Goal: Transaction & Acquisition: Subscribe to service/newsletter

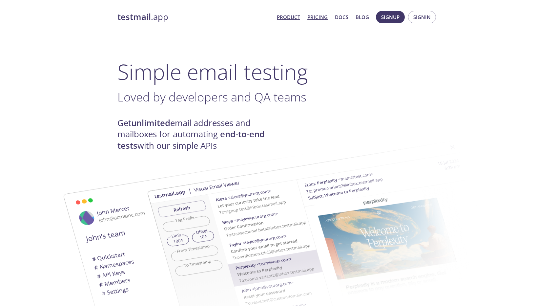
click at [327, 19] on link "Pricing" at bounding box center [317, 17] width 20 height 9
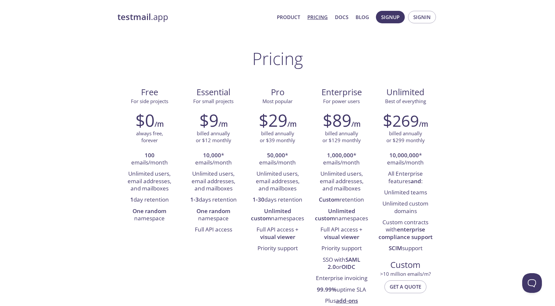
click at [153, 161] on li "100 emails/month" at bounding box center [149, 159] width 54 height 19
click at [162, 216] on li "One random namespace" at bounding box center [149, 215] width 54 height 19
click at [398, 22] on button "Signup" at bounding box center [390, 17] width 29 height 12
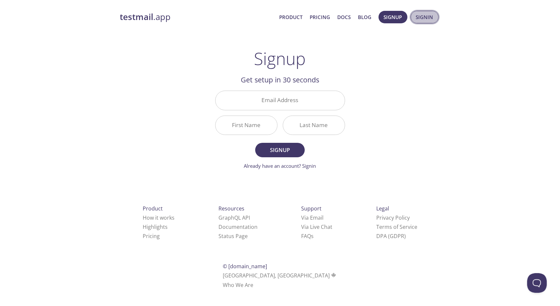
click at [428, 19] on span "Signin" at bounding box center [424, 17] width 17 height 9
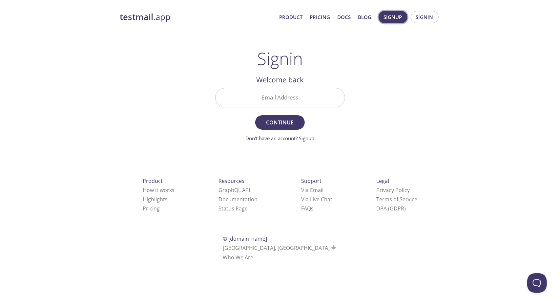
click at [395, 19] on span "Signup" at bounding box center [393, 17] width 18 height 9
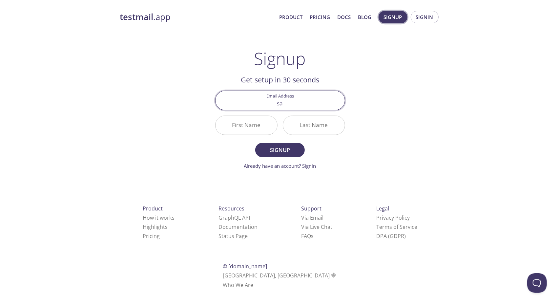
type input "[EMAIL_ADDRESS][DOMAIN_NAME]"
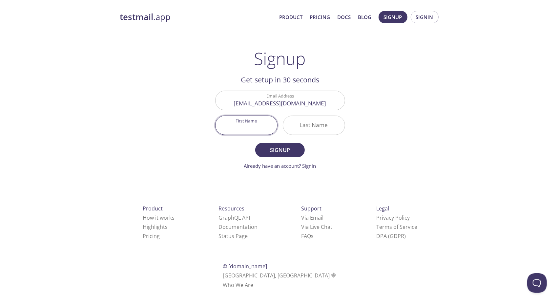
click at [255, 130] on input "First Name" at bounding box center [247, 125] width 62 height 19
type input "[PERSON_NAME]"
click at [314, 123] on input "Last Name" at bounding box center [314, 125] width 62 height 19
type input "Pal"
click at [287, 147] on span "Signup" at bounding box center [280, 149] width 35 height 9
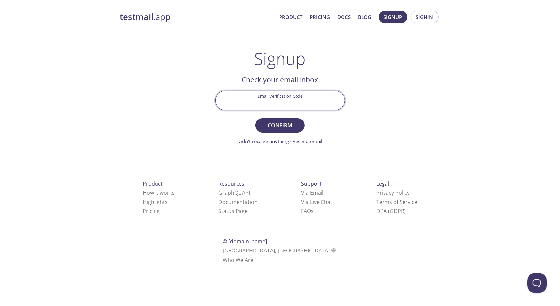
click at [277, 98] on input "Email Verification Code" at bounding box center [280, 100] width 129 height 19
paste input "V6KA19M"
type input "V6KA19M"
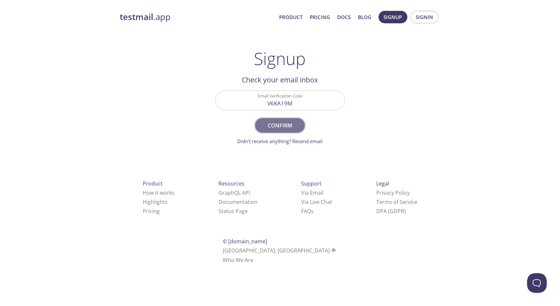
click at [288, 125] on span "Confirm" at bounding box center [280, 125] width 35 height 9
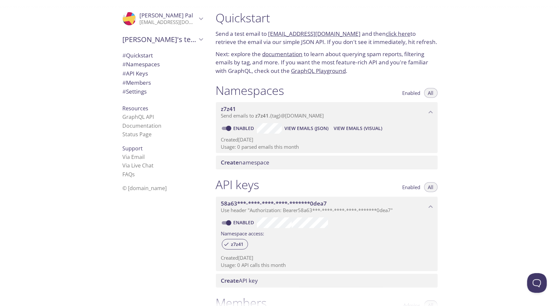
click at [276, 33] on link "[EMAIL_ADDRESS][DOMAIN_NAME]" at bounding box center [314, 34] width 93 height 8
click at [287, 34] on link "[EMAIL_ADDRESS][DOMAIN_NAME]" at bounding box center [314, 34] width 93 height 8
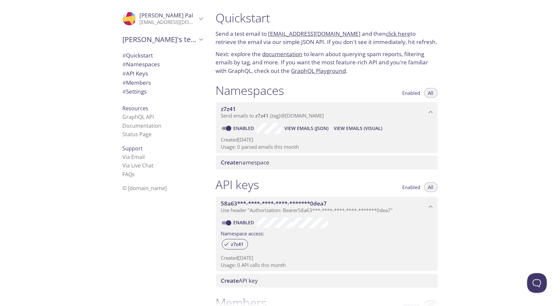
click at [287, 34] on link "[EMAIL_ADDRESS][DOMAIN_NAME]" at bounding box center [314, 34] width 93 height 8
drag, startPoint x: 267, startPoint y: 34, endPoint x: 348, endPoint y: 34, distance: 81.1
click at [348, 34] on p "Send a test email to [EMAIL_ADDRESS][DOMAIN_NAME] and then click here to retrie…" at bounding box center [327, 38] width 222 height 17
copy p "[EMAIL_ADDRESS][DOMAIN_NAME]"
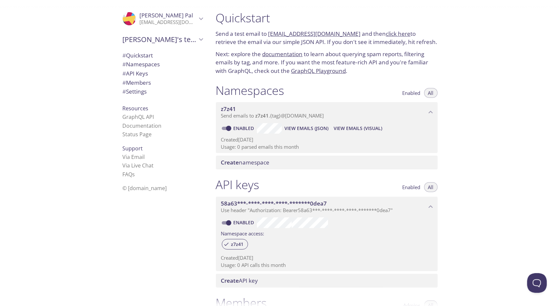
click at [389, 33] on link "click here" at bounding box center [398, 34] width 25 height 8
click at [293, 55] on link "documentation" at bounding box center [283, 54] width 40 height 8
click at [483, 40] on div "Quickstart Send a test email to [EMAIL_ADDRESS][DOMAIN_NAME] and then click her…" at bounding box center [386, 153] width 350 height 306
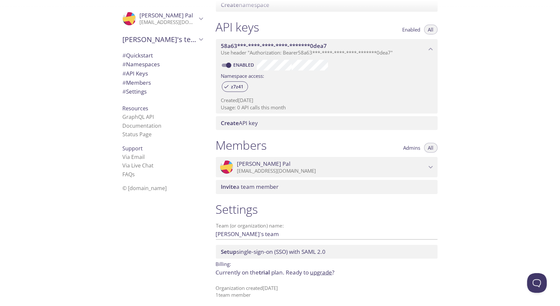
scroll to position [161, 0]
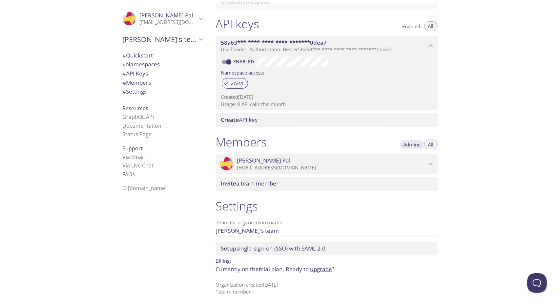
click at [415, 144] on span "Admins" at bounding box center [412, 144] width 17 height 0
click at [492, 144] on div "Quickstart Send a test email to [EMAIL_ADDRESS][DOMAIN_NAME] and then click her…" at bounding box center [386, 153] width 350 height 306
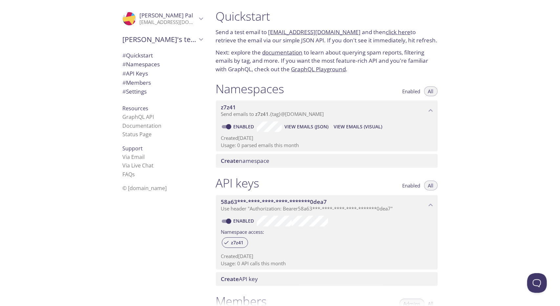
scroll to position [0, 0]
